Goal: Task Accomplishment & Management: Use online tool/utility

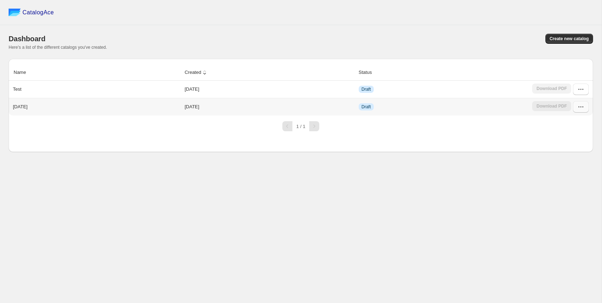
click at [580, 104] on icon "button" at bounding box center [580, 106] width 7 height 7
click at [579, 90] on icon "button" at bounding box center [579, 89] width 1 height 1
drag, startPoint x: 78, startPoint y: 210, endPoint x: 66, endPoint y: 178, distance: 34.3
click at [79, 205] on div "CatalogAce Dashboard Create new catalog Here's a list of the different catalogs…" at bounding box center [301, 151] width 602 height 303
click at [46, 107] on div "[DATE]" at bounding box center [95, 105] width 170 height 10
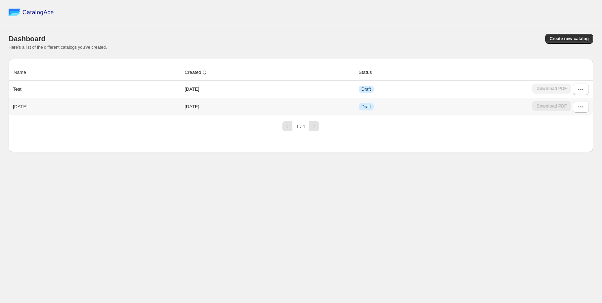
click at [42, 107] on div "[DATE]" at bounding box center [95, 105] width 170 height 10
click at [28, 104] on p "[DATE]" at bounding box center [20, 106] width 15 height 7
drag, startPoint x: 31, startPoint y: 88, endPoint x: 40, endPoint y: 94, distance: 10.5
click at [32, 88] on div "Test" at bounding box center [95, 88] width 170 height 10
click at [54, 107] on div "[DATE]" at bounding box center [95, 105] width 170 height 10
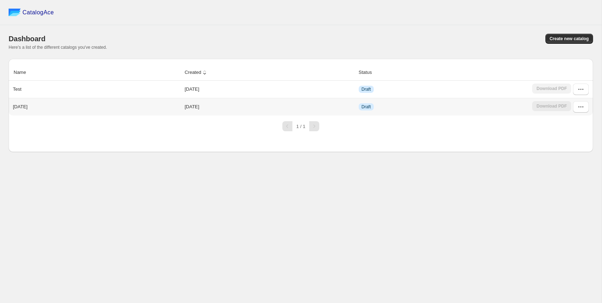
click at [77, 118] on div "1 / 1" at bounding box center [298, 123] width 590 height 16
drag, startPoint x: 237, startPoint y: 109, endPoint x: 274, endPoint y: 107, distance: 37.0
click at [250, 109] on td "[DATE]" at bounding box center [269, 107] width 174 height 18
click at [570, 35] on button "Create new catalog" at bounding box center [570, 39] width 48 height 10
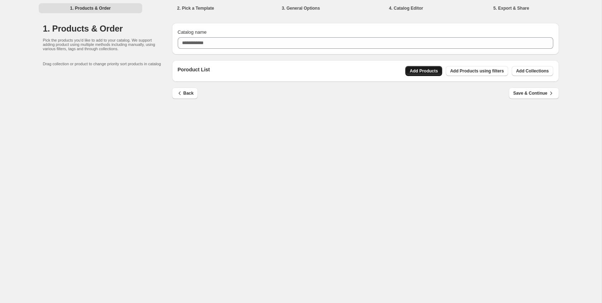
click at [440, 68] on button "Add Products" at bounding box center [423, 71] width 37 height 10
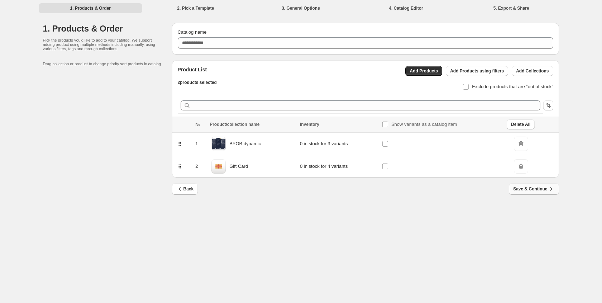
click at [533, 188] on span "Save & Continue" at bounding box center [533, 188] width 41 height 7
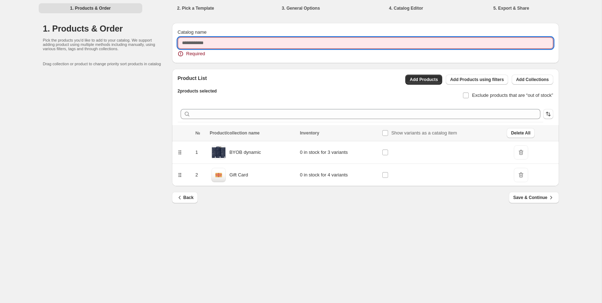
click at [214, 47] on input "Catalog name" at bounding box center [366, 42] width 376 height 11
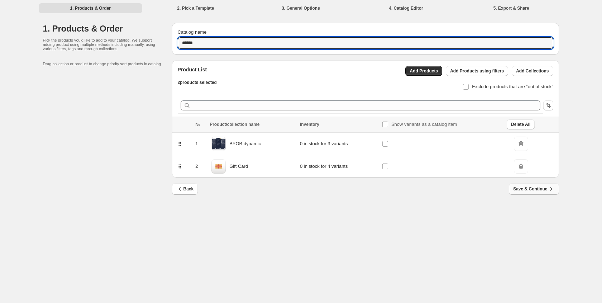
type input "******"
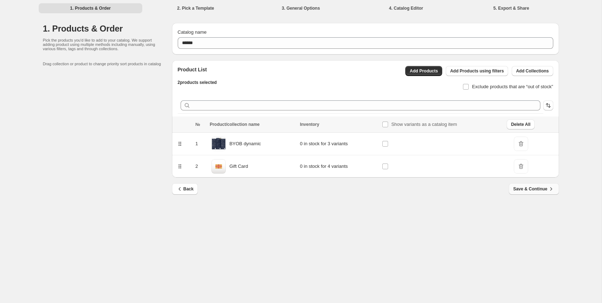
click at [548, 191] on icon "button" at bounding box center [551, 188] width 7 height 7
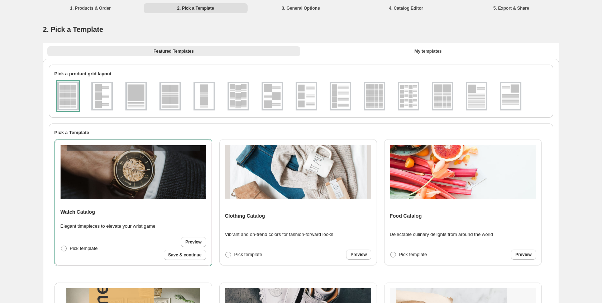
click at [16, 117] on div "1. Products & Order 2. Pick a Template 3. General Options 4. Catalog Editor 5. …" at bounding box center [301, 235] width 602 height 471
